Goal: Navigation & Orientation: Find specific page/section

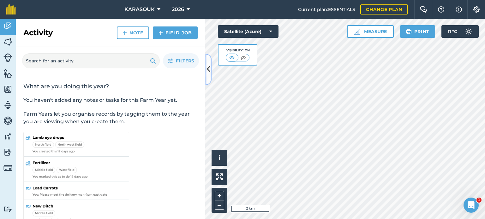
click at [210, 70] on button at bounding box center [208, 70] width 6 height 32
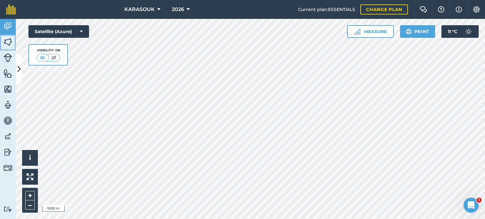
click at [8, 40] on img at bounding box center [7, 41] width 9 height 9
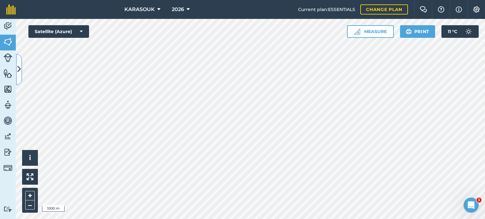
click at [16, 66] on button at bounding box center [19, 70] width 6 height 32
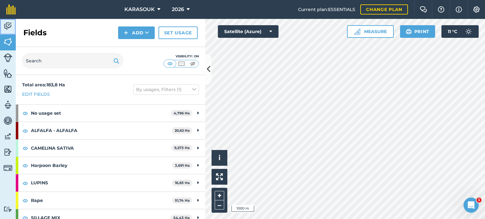
click at [6, 25] on img at bounding box center [7, 25] width 9 height 9
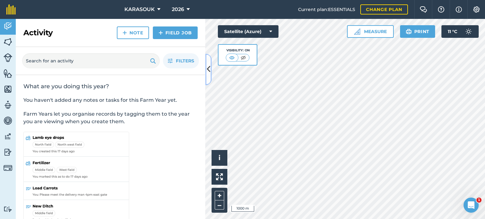
click at [208, 68] on icon at bounding box center [208, 69] width 3 height 11
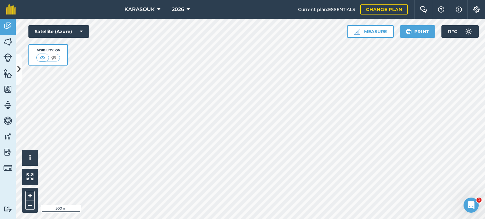
click at [50, 64] on div "Hello i © 2025 TomTom, Microsoft 500 m + – Satellite (Azure) Visibility: On Mea…" at bounding box center [250, 119] width 469 height 200
